Goal: Obtain resource: Download file/media

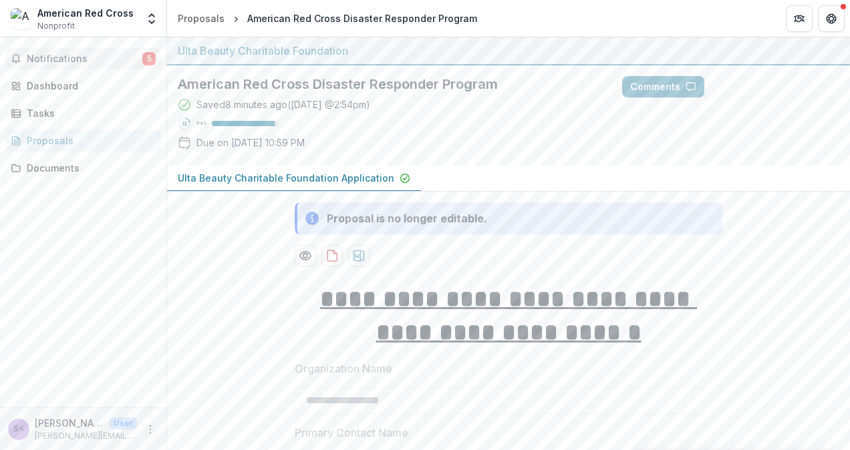
click at [67, 56] on span "Notifications" at bounding box center [85, 58] width 116 height 11
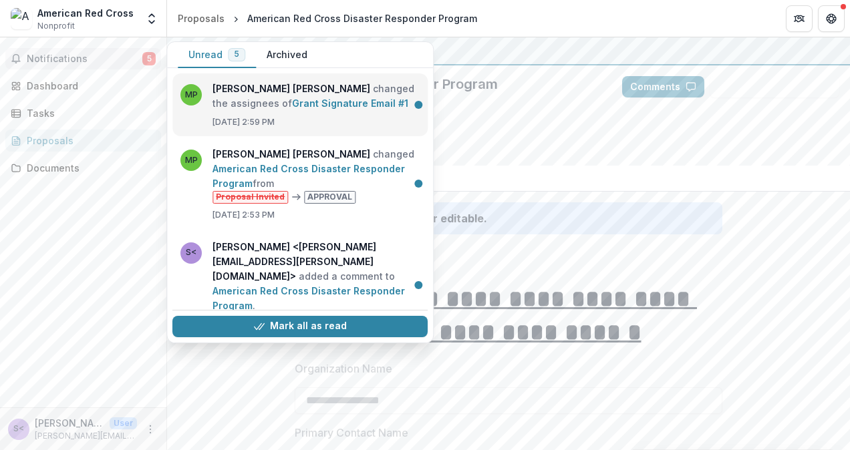
click at [351, 98] on link "Grant Signature Email #1" at bounding box center [350, 103] width 116 height 11
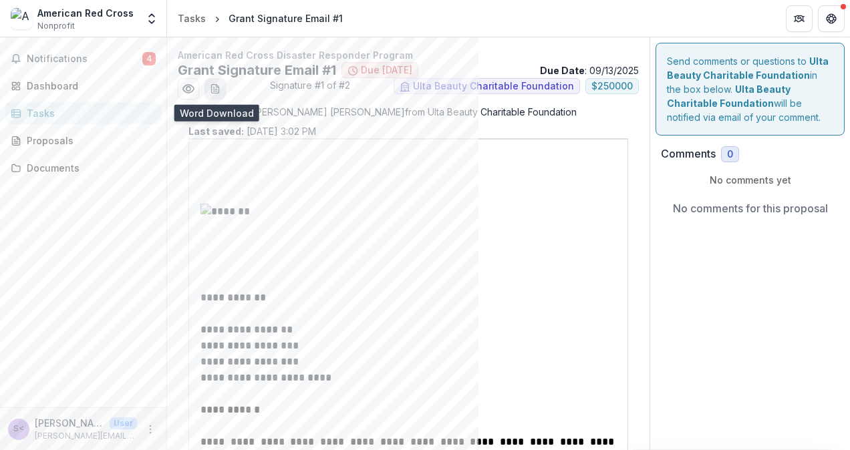
click at [216, 85] on icon "download-word-button" at bounding box center [217, 86] width 3 height 3
click at [186, 88] on icon "Preview 8137e006-58bd-4fb2-b464-82ee08987176.pdf" at bounding box center [188, 88] width 13 height 13
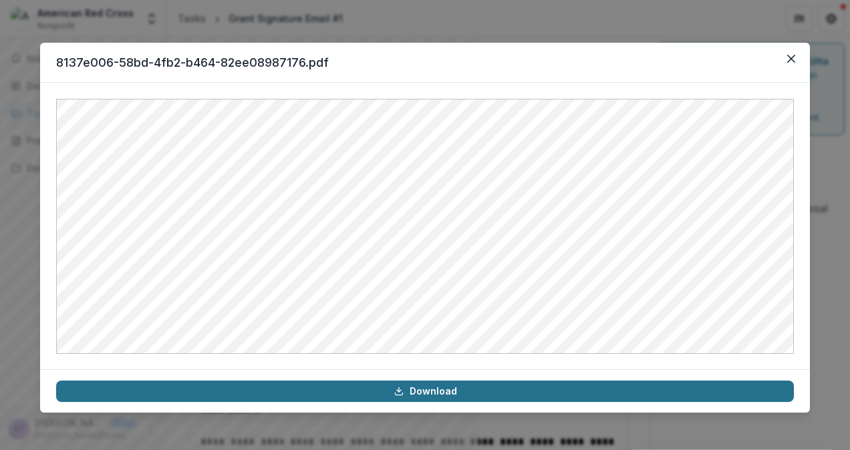
click at [433, 389] on link "Download" at bounding box center [424, 391] width 737 height 21
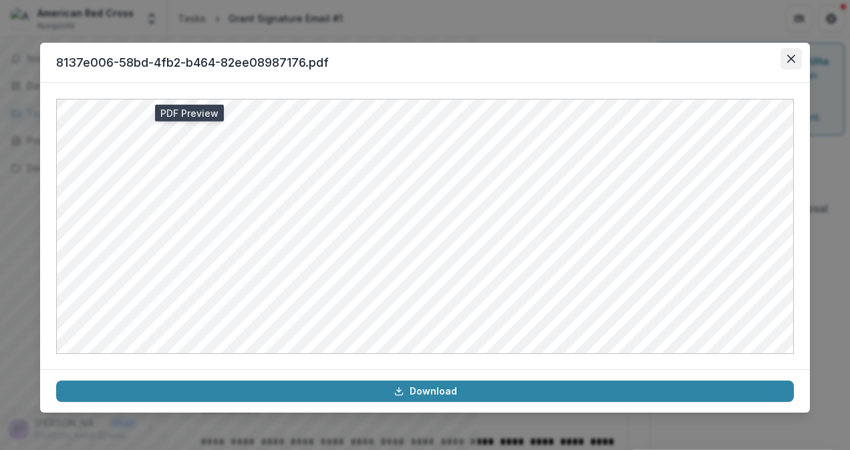
click at [789, 65] on button "Close" at bounding box center [790, 58] width 21 height 21
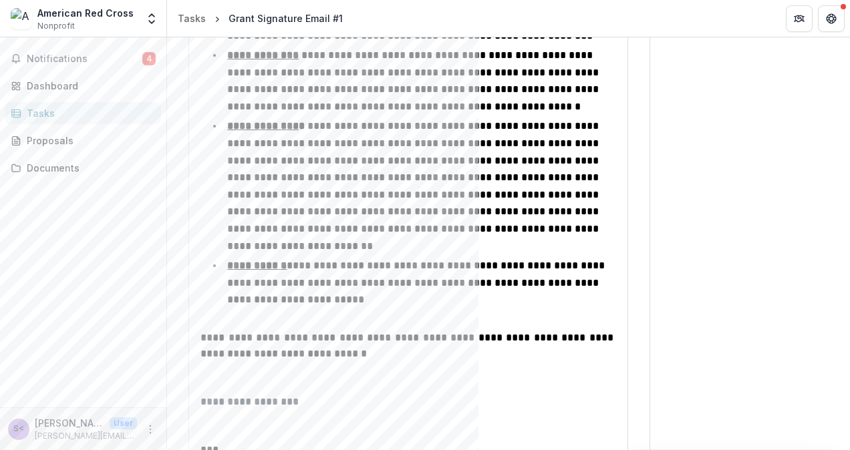
scroll to position [4044, 0]
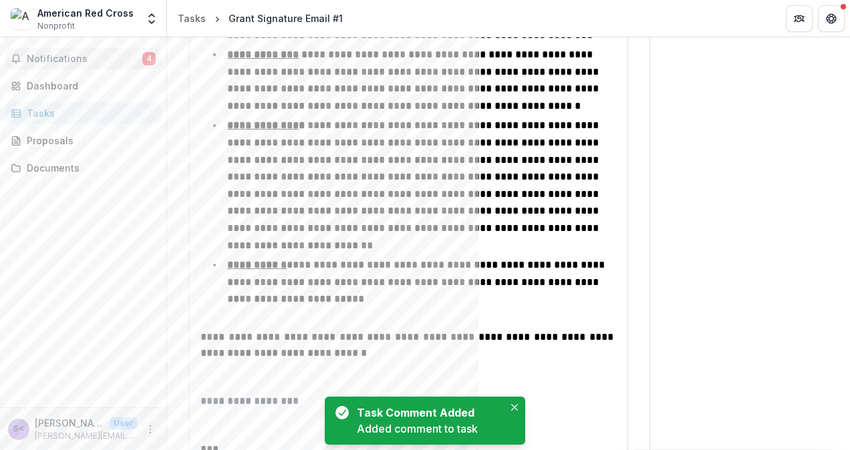
click at [85, 53] on span "Notifications" at bounding box center [85, 58] width 116 height 11
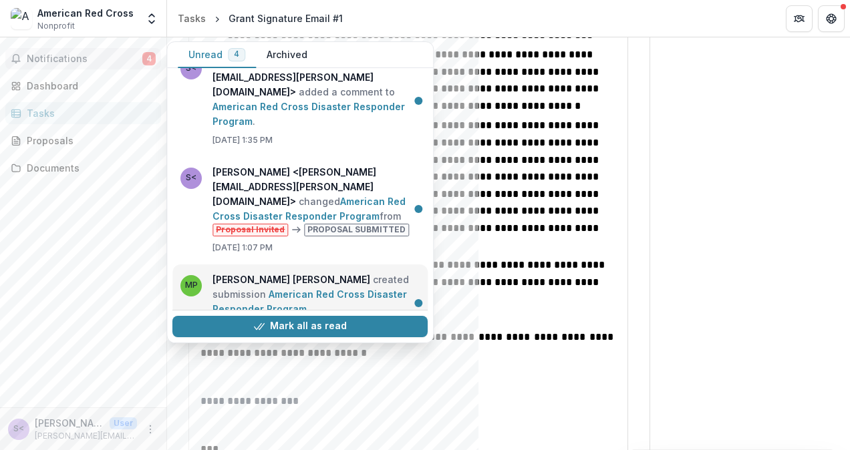
scroll to position [122, 0]
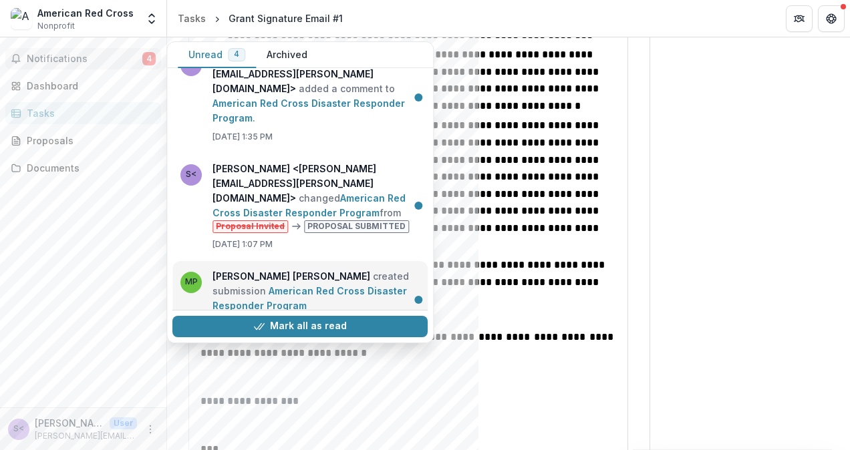
click at [351, 286] on link "American Red Cross Disaster Responder Program" at bounding box center [309, 298] width 194 height 26
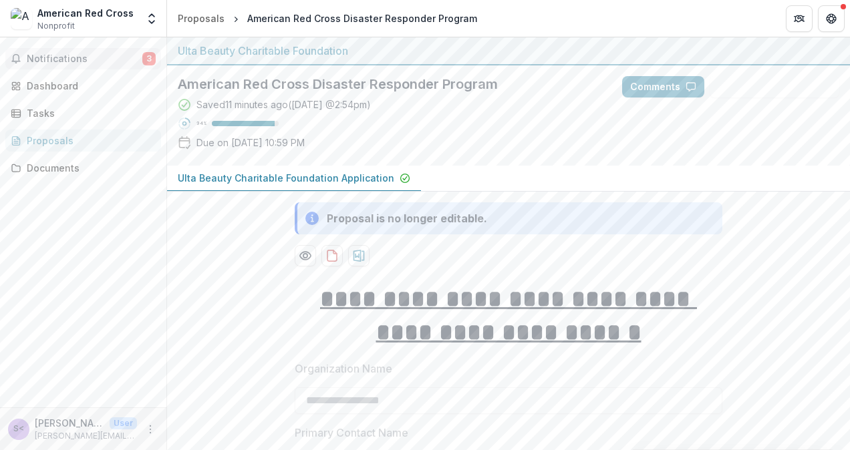
click at [132, 57] on span "Notifications" at bounding box center [85, 58] width 116 height 11
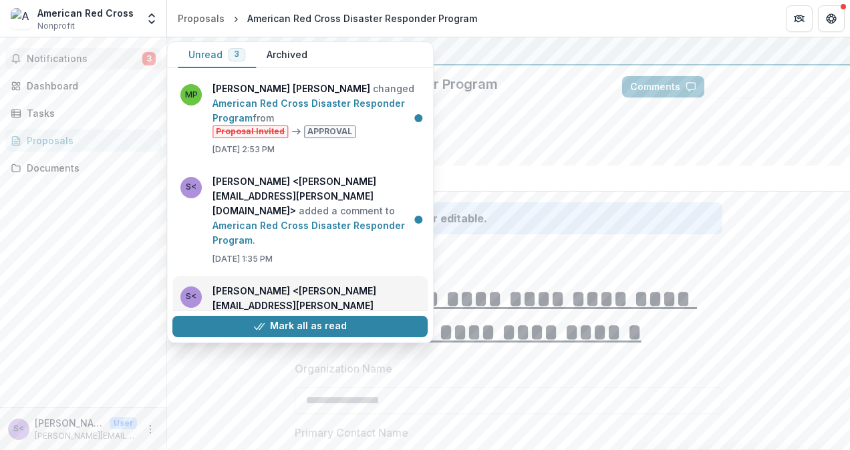
scroll to position [122, 0]
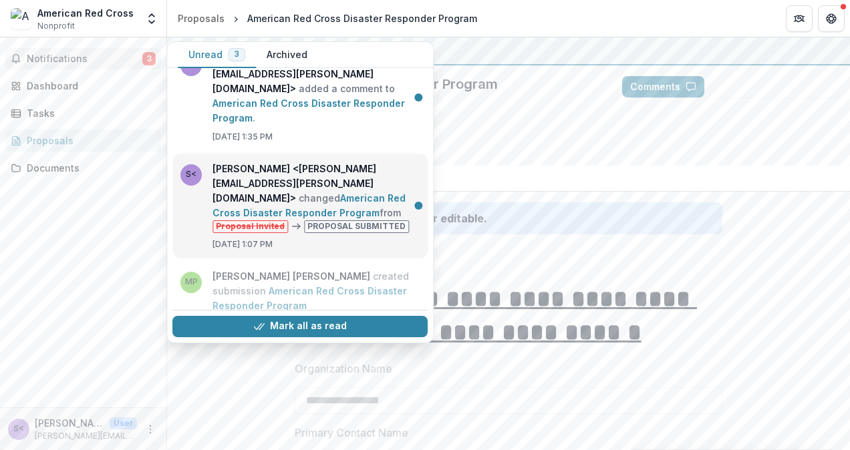
click at [344, 192] on link "American Red Cross Disaster Responder Program" at bounding box center [308, 205] width 193 height 26
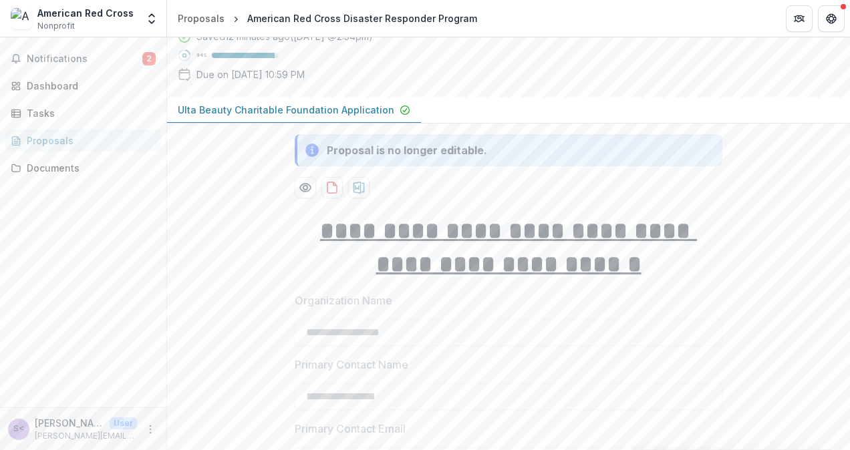
scroll to position [0, 0]
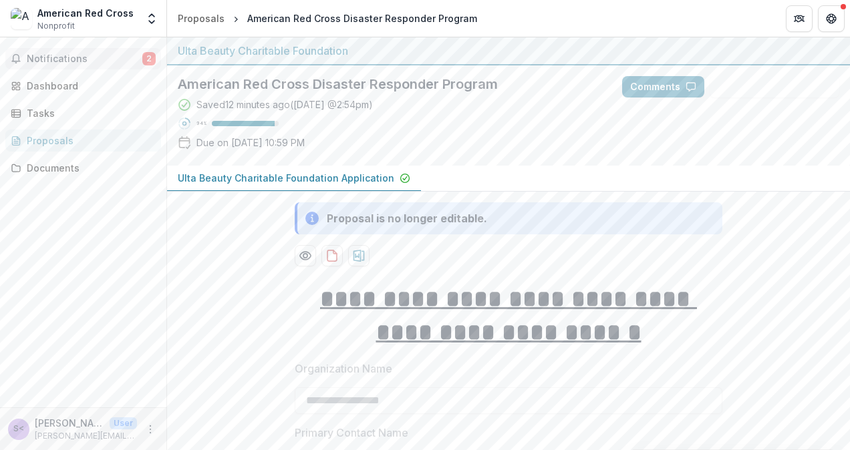
click at [104, 59] on span "Notifications" at bounding box center [85, 58] width 116 height 11
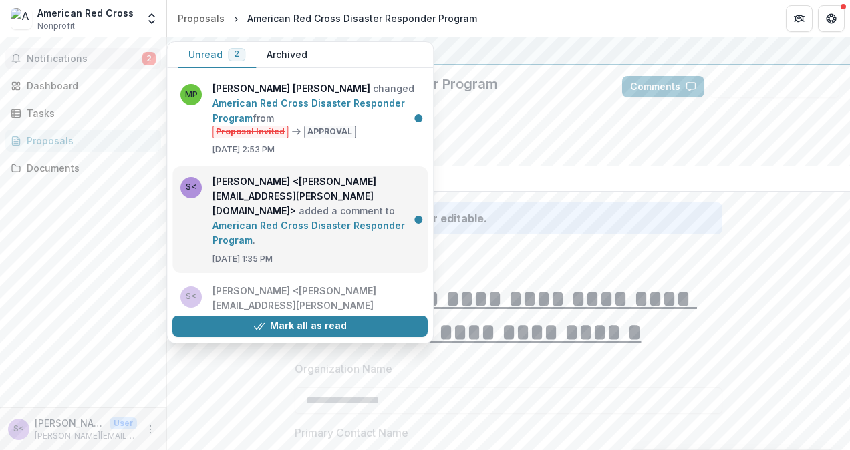
click at [361, 220] on link "American Red Cross Disaster Responder Program" at bounding box center [308, 233] width 192 height 26
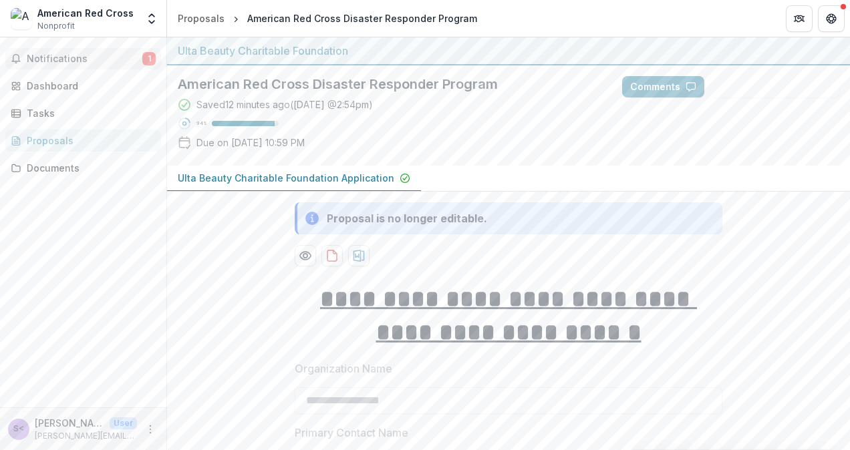
click at [102, 53] on span "Notifications" at bounding box center [85, 58] width 116 height 11
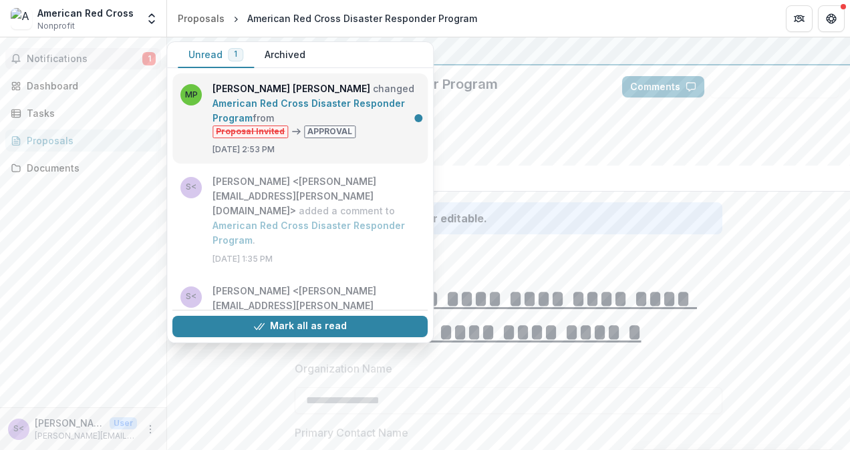
click at [382, 124] on link "American Red Cross Disaster Responder Program" at bounding box center [308, 111] width 192 height 26
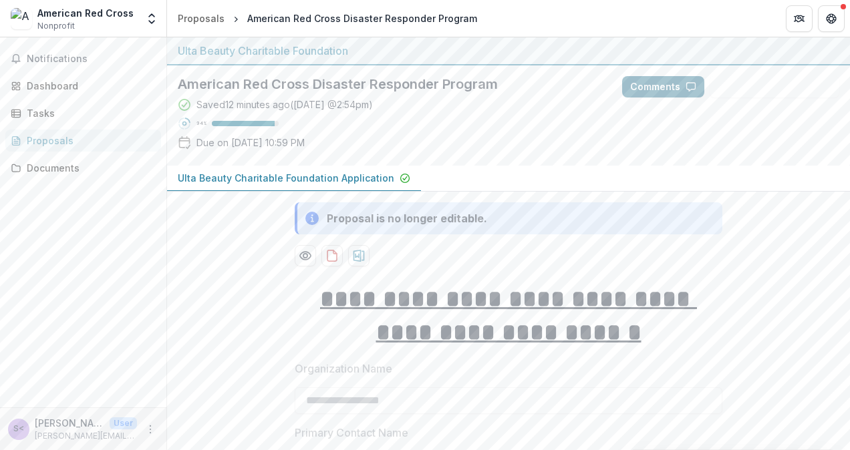
click at [660, 85] on button "Comments" at bounding box center [663, 86] width 82 height 21
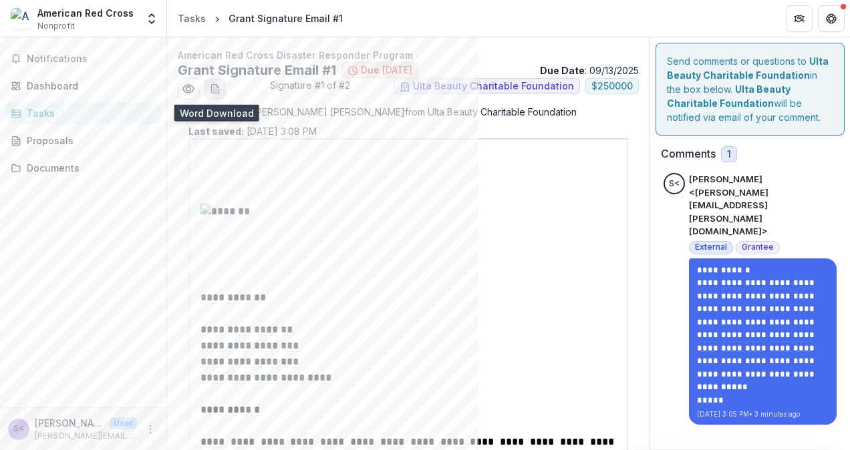
click at [221, 91] on button "download-word-button" at bounding box center [214, 88] width 21 height 21
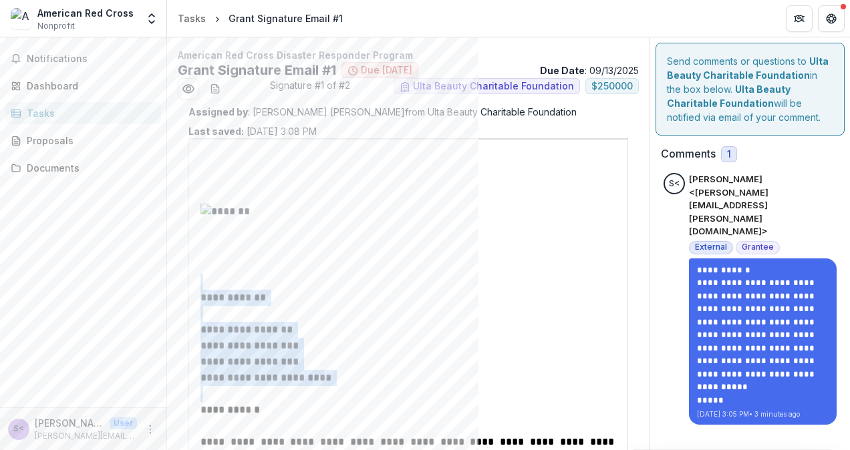
click at [447, 399] on p at bounding box center [407, 394] width 415 height 16
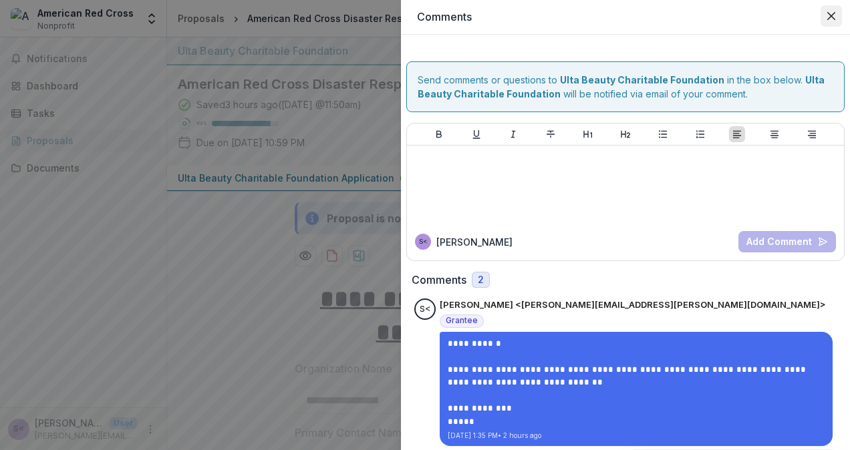
click at [834, 18] on icon "Close" at bounding box center [831, 16] width 8 height 8
